Goal: Find specific page/section: Find specific page/section

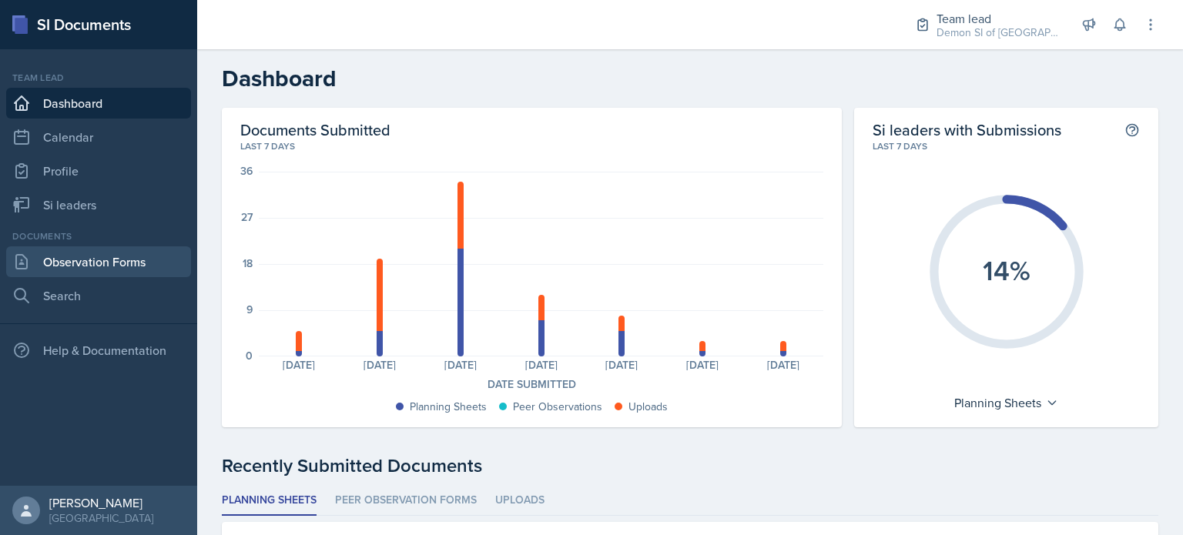
click at [67, 272] on link "Observation Forms" at bounding box center [98, 261] width 185 height 31
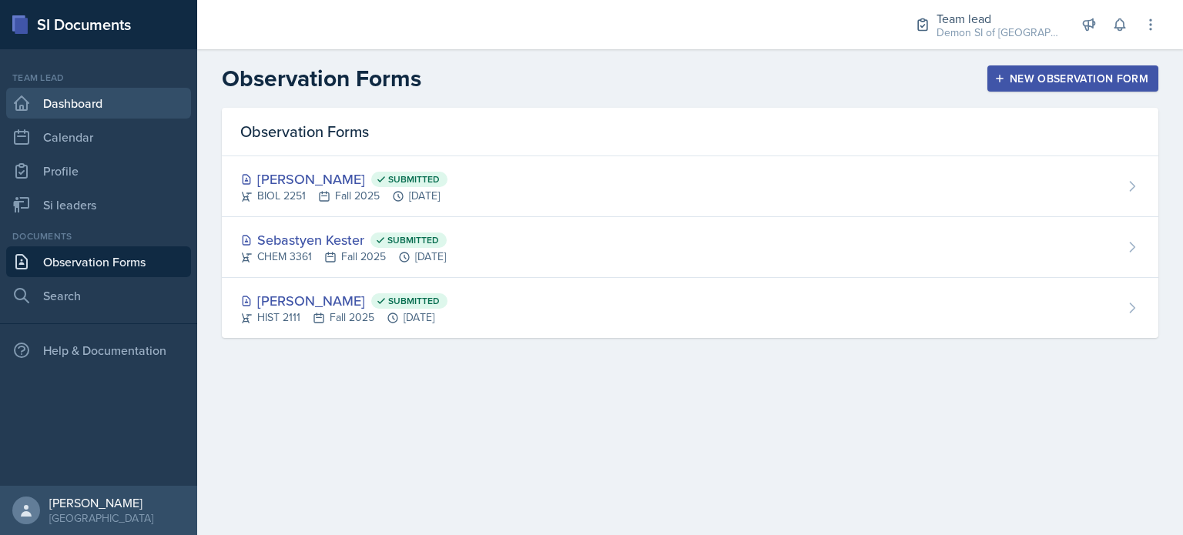
click at [109, 95] on link "Dashboard" at bounding box center [98, 103] width 185 height 31
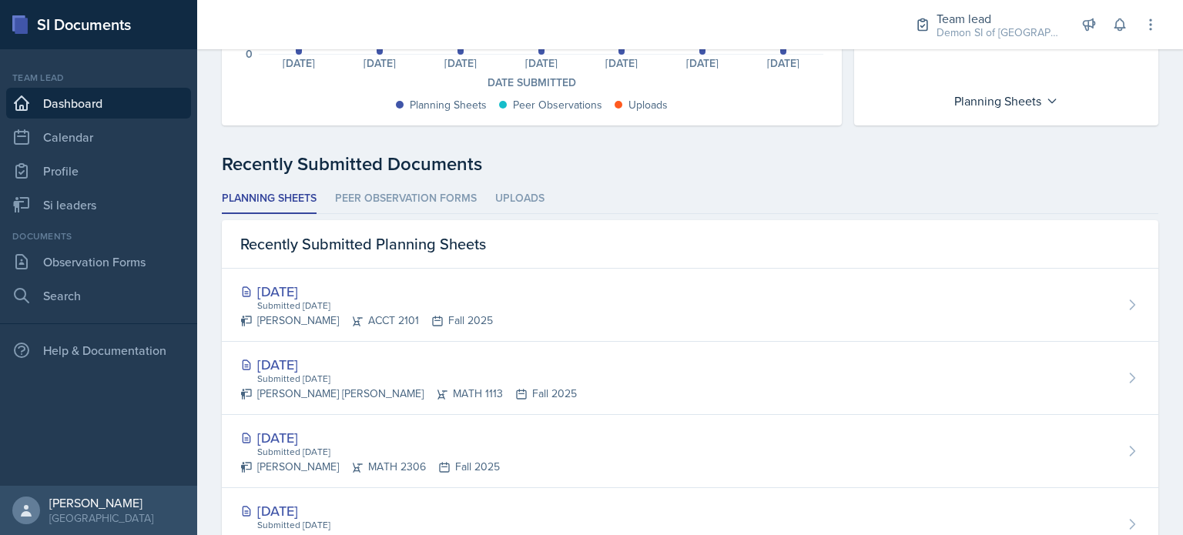
scroll to position [301, 0]
click at [92, 163] on link "Profile" at bounding box center [98, 171] width 185 height 31
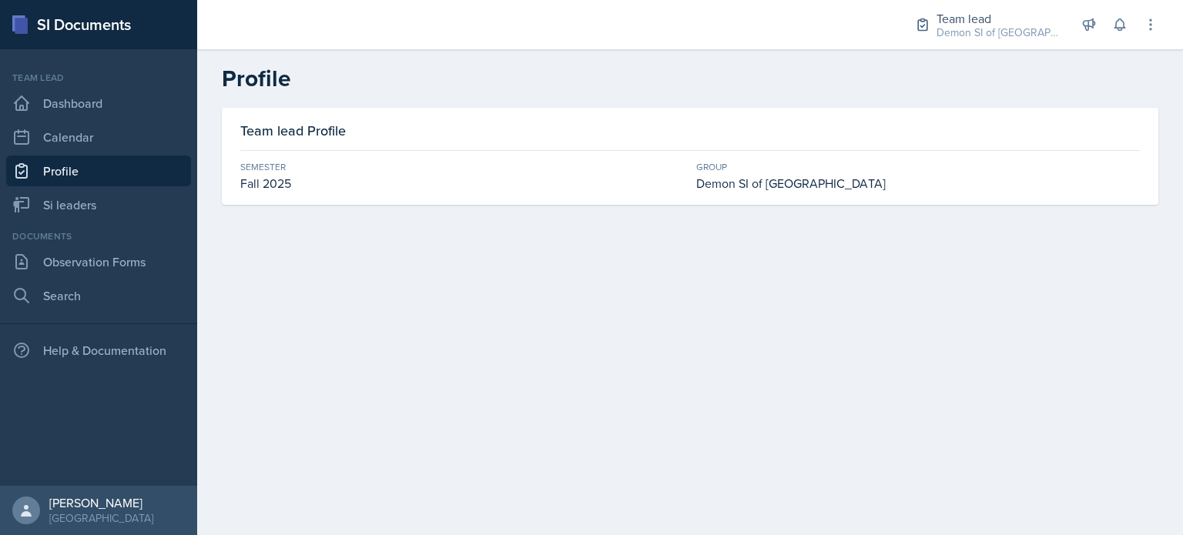
click at [730, 189] on div "Demon SI of [GEOGRAPHIC_DATA]" at bounding box center [918, 183] width 444 height 18
click at [159, 196] on link "Si leaders" at bounding box center [98, 204] width 185 height 31
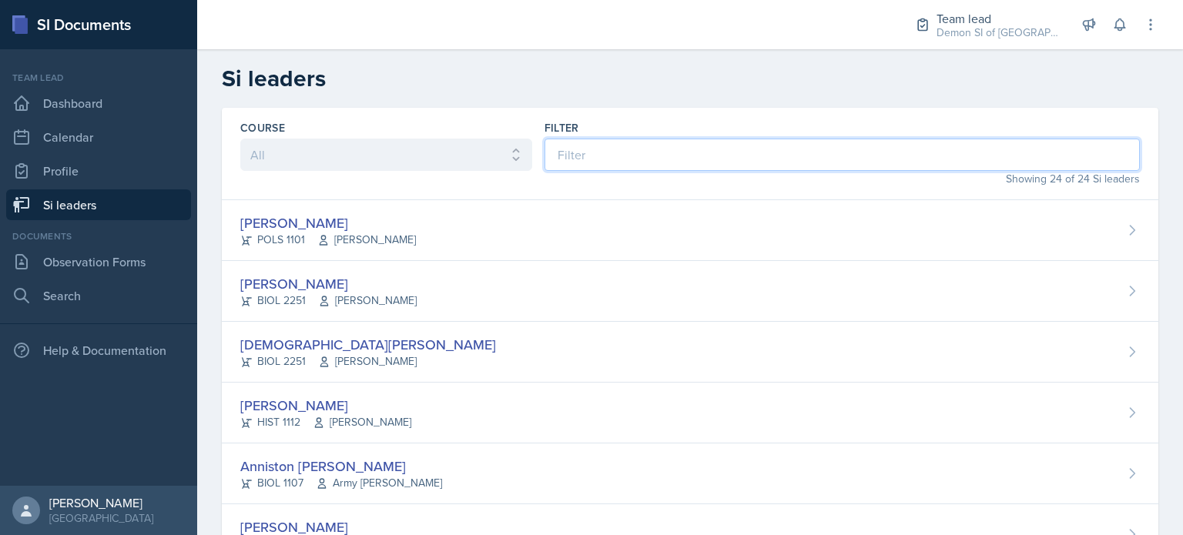
click at [566, 150] on input at bounding box center [841, 155] width 595 height 32
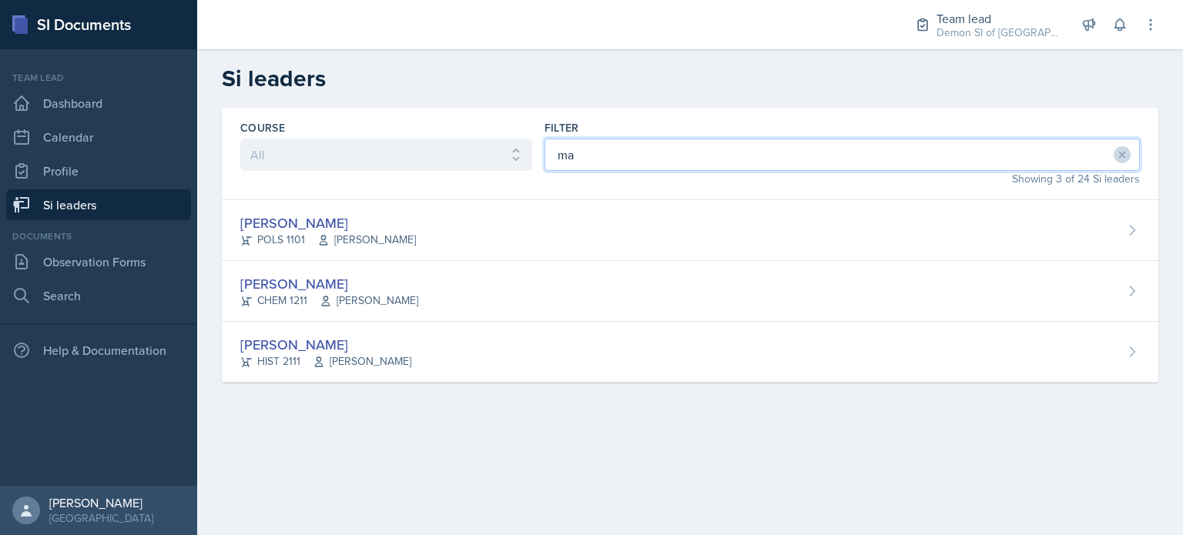
type input "m"
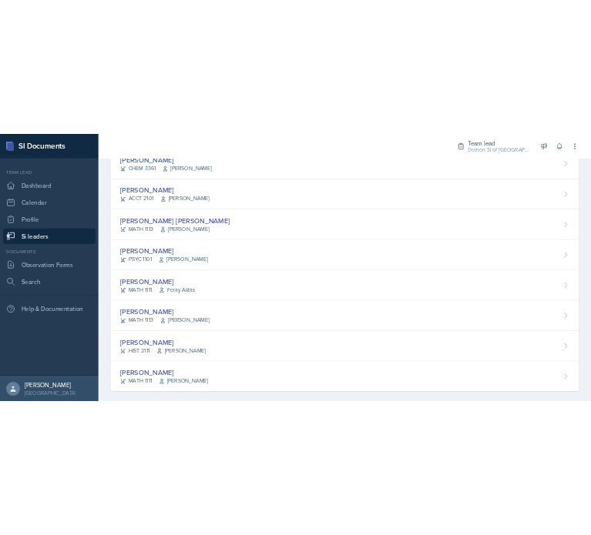
scroll to position [1157, 0]
